Goal: Task Accomplishment & Management: Manage account settings

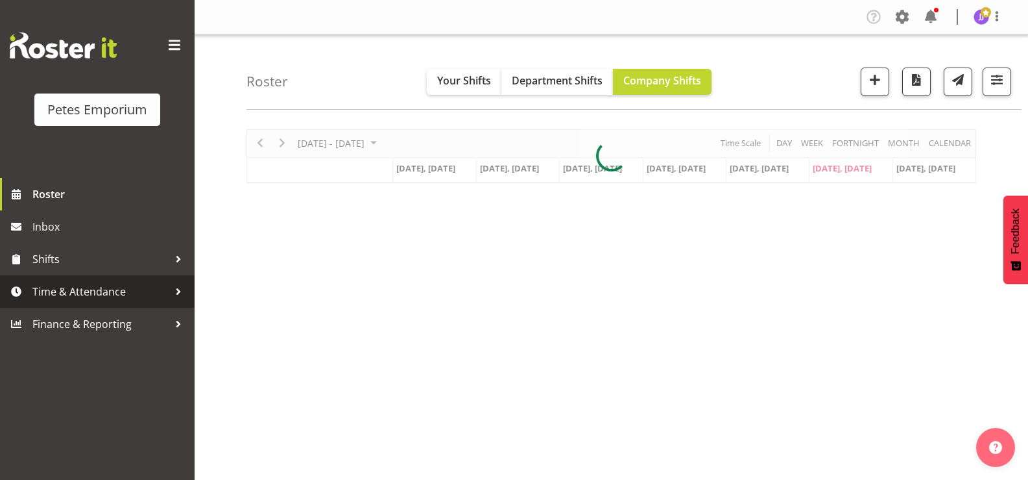
click at [114, 293] on span "Time & Attendance" at bounding box center [100, 291] width 136 height 19
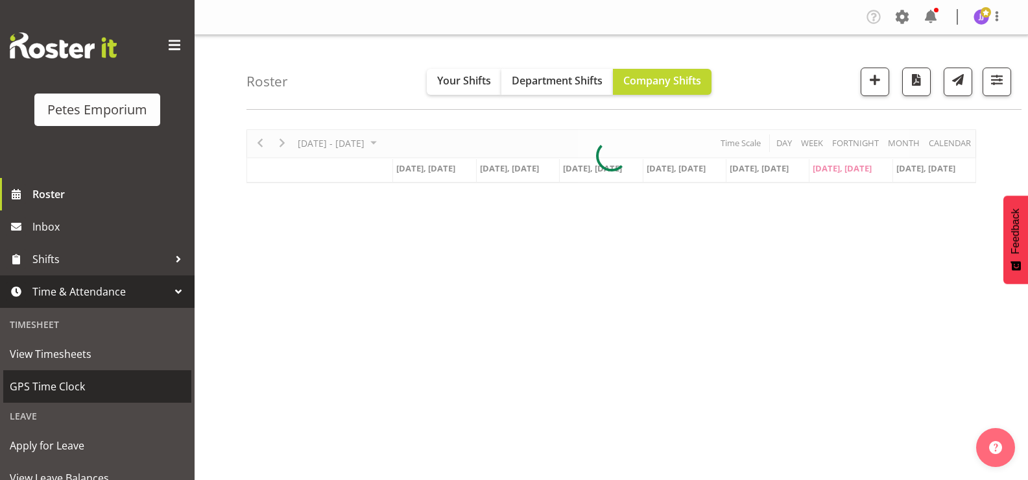
click at [53, 393] on span "GPS Time Clock" at bounding box center [97, 385] width 175 height 19
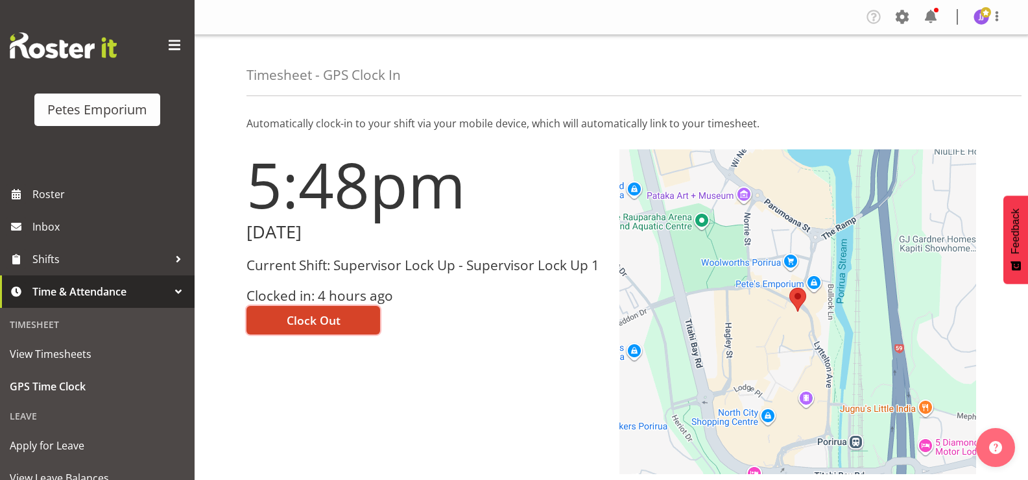
click at [348, 324] on button "Clock Out" at bounding box center [314, 320] width 134 height 29
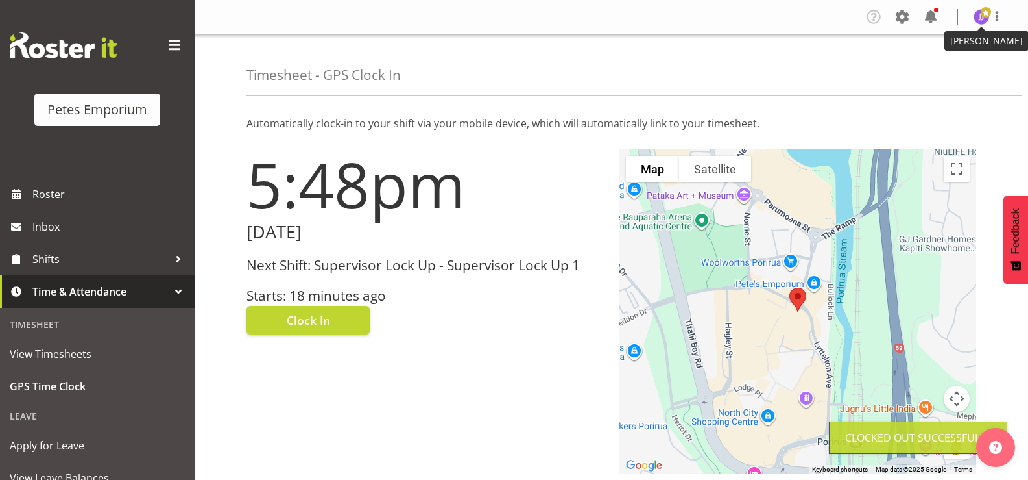
click at [982, 19] on img at bounding box center [982, 17] width 16 height 16
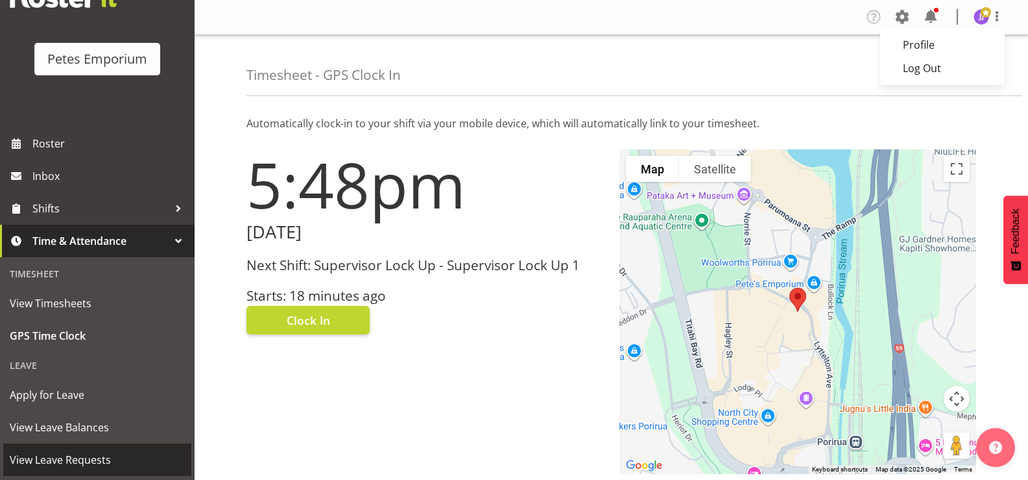
scroll to position [115, 0]
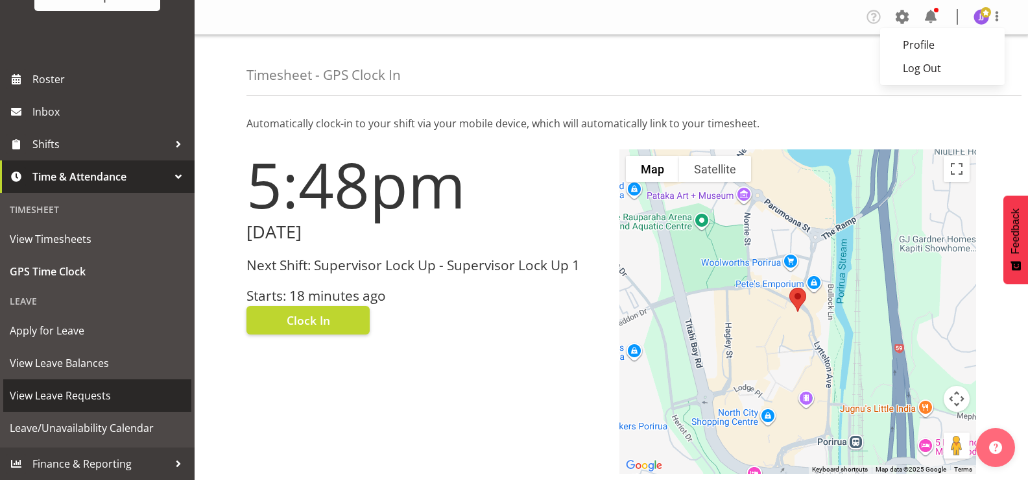
click at [97, 399] on span "View Leave Requests" at bounding box center [97, 394] width 175 height 19
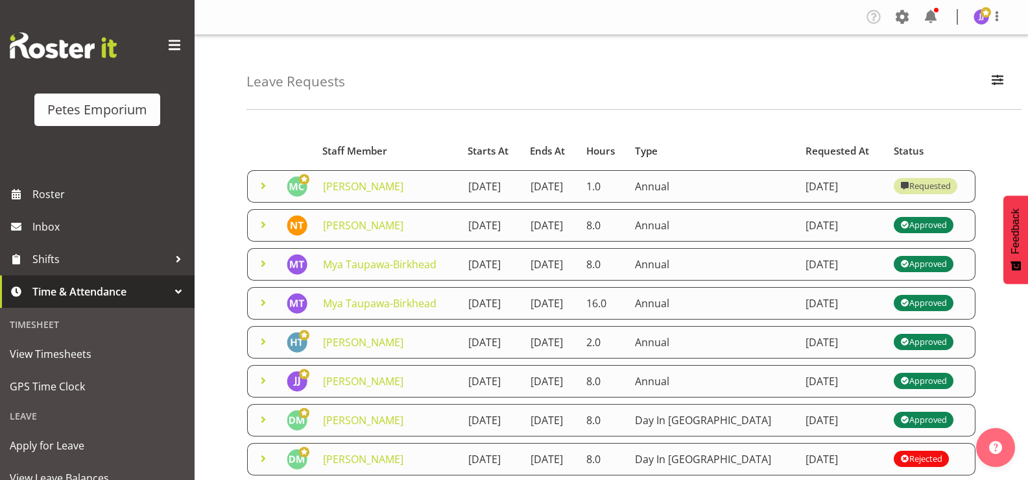
click at [260, 189] on span at bounding box center [264, 186] width 16 height 16
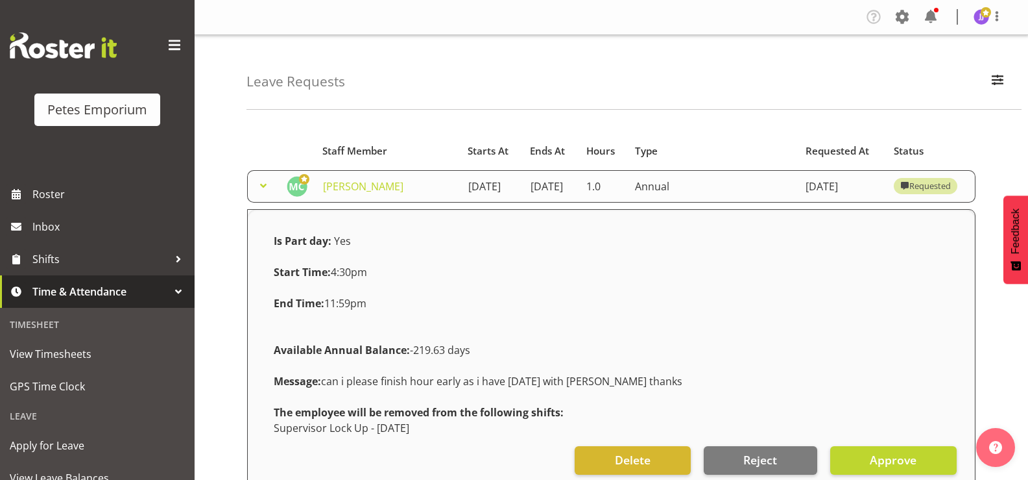
click at [260, 189] on span at bounding box center [264, 186] width 16 height 16
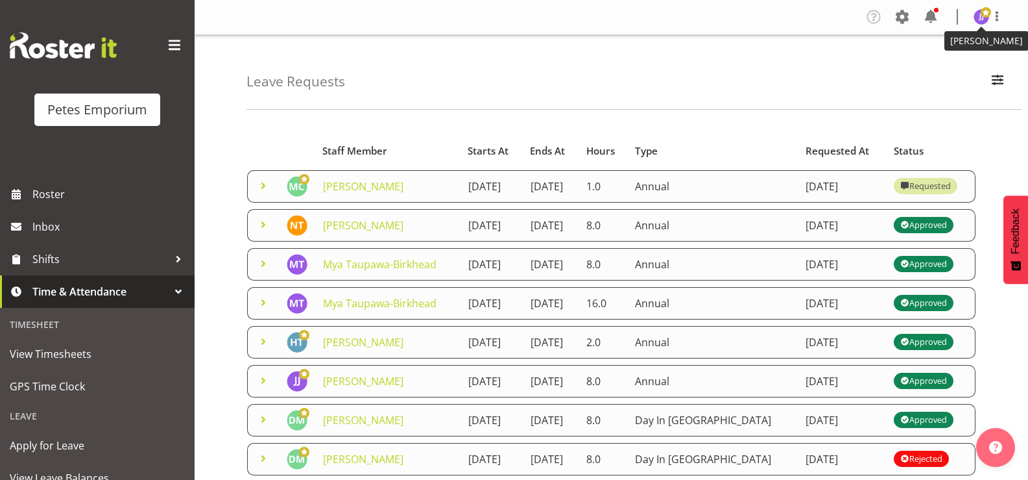
click at [977, 16] on img at bounding box center [982, 17] width 16 height 16
click at [905, 71] on link "Log Out" at bounding box center [943, 67] width 125 height 23
